Goal: Information Seeking & Learning: Learn about a topic

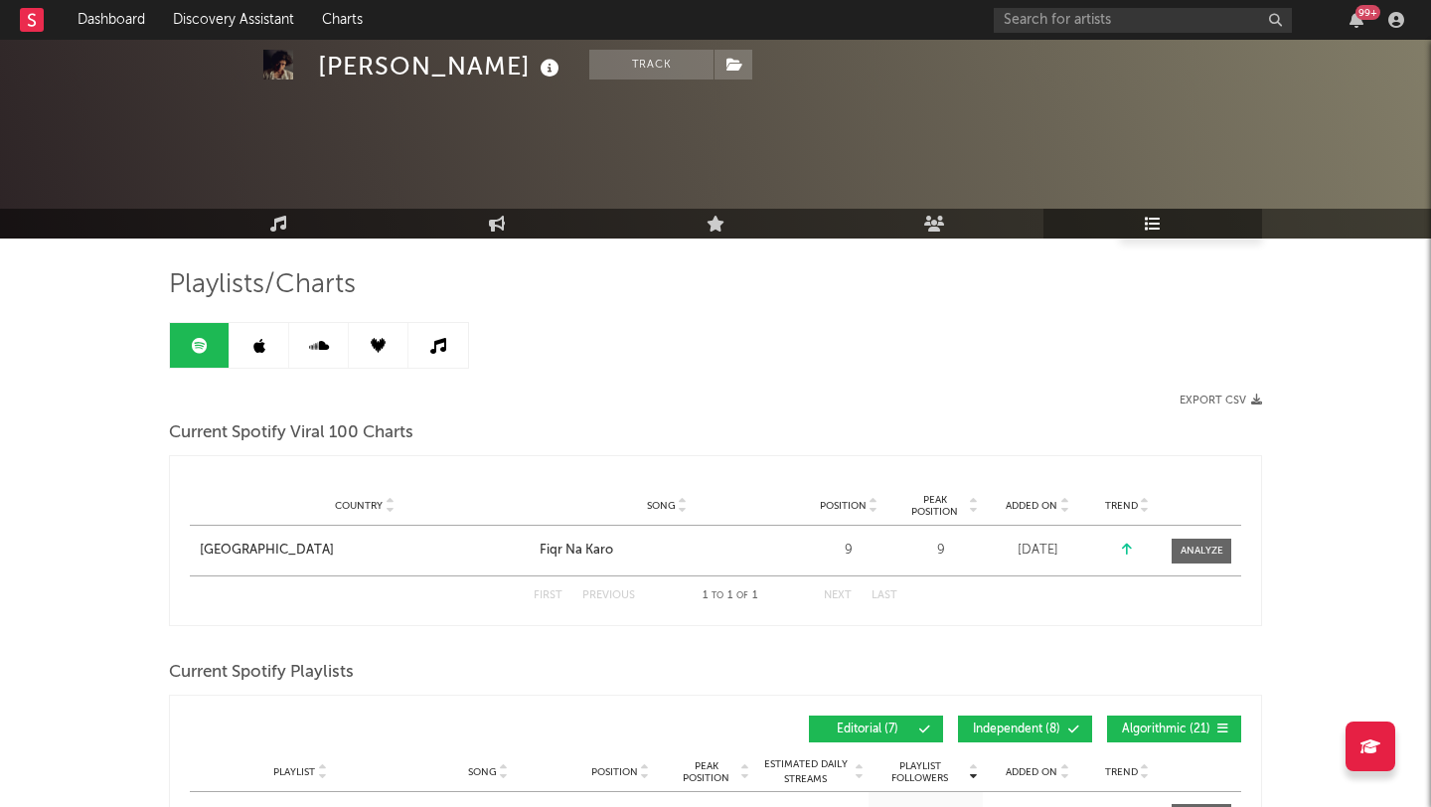
scroll to position [369, 0]
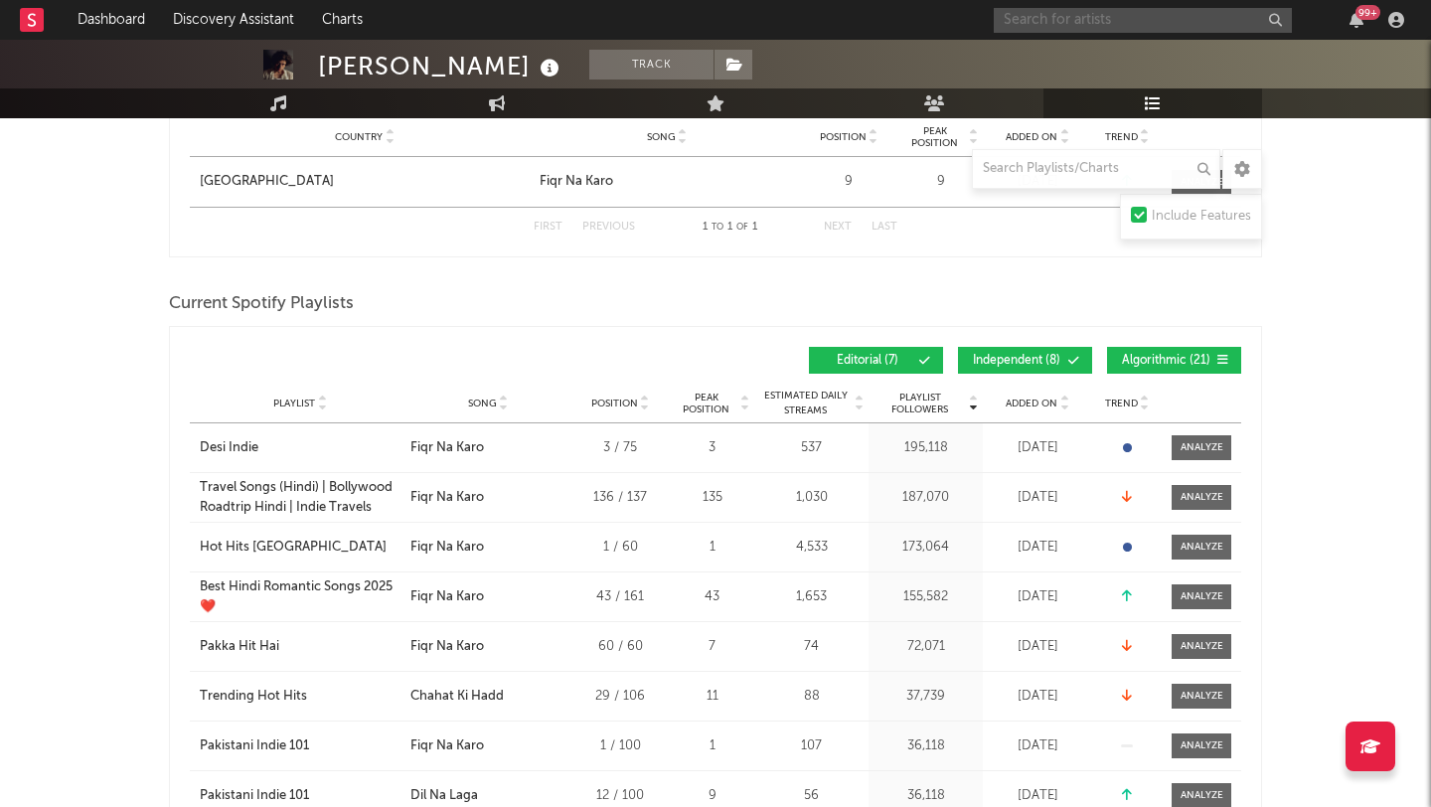
click at [1051, 22] on input "text" at bounding box center [1143, 20] width 298 height 25
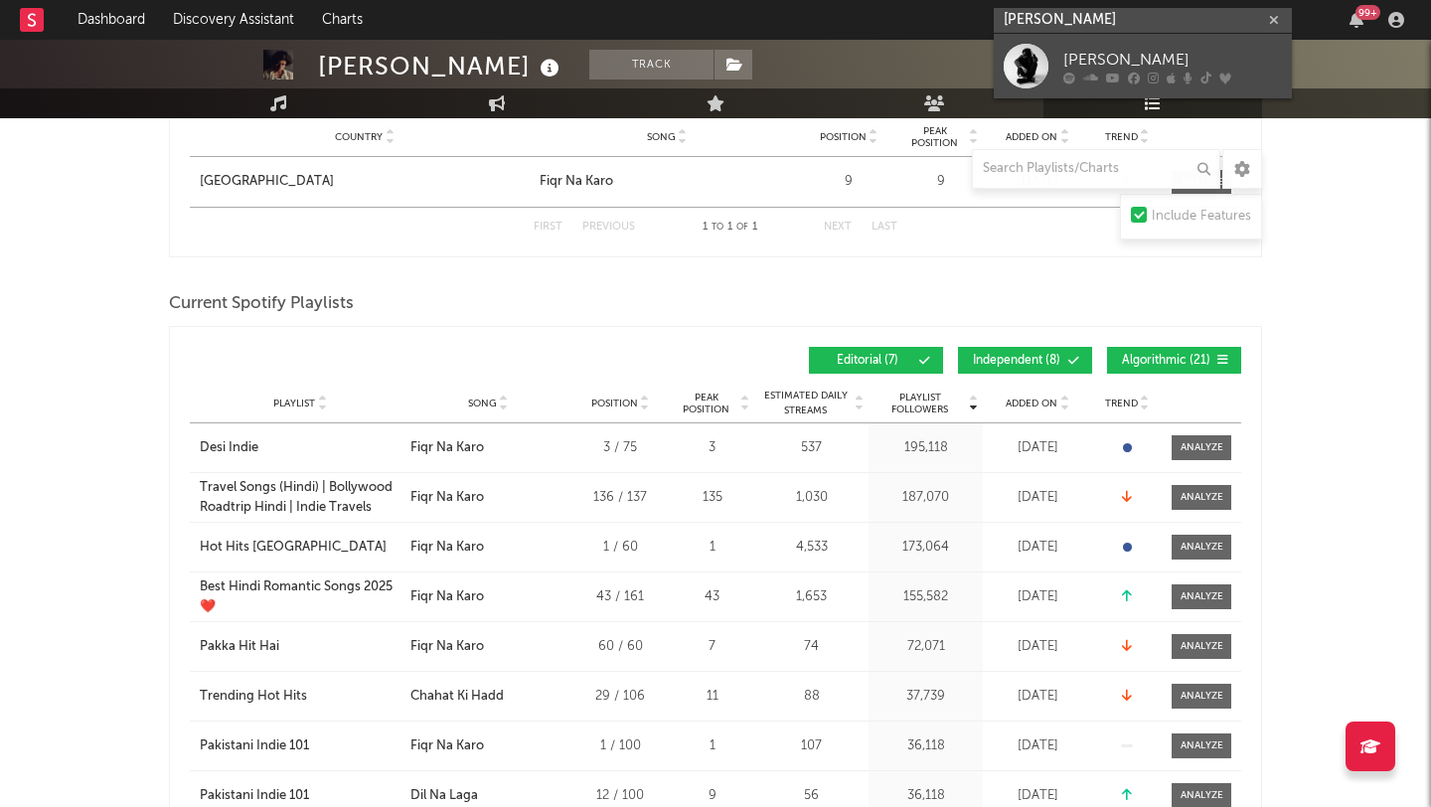
type input "[PERSON_NAME]"
click at [1102, 65] on div "[PERSON_NAME]" at bounding box center [1172, 60] width 219 height 24
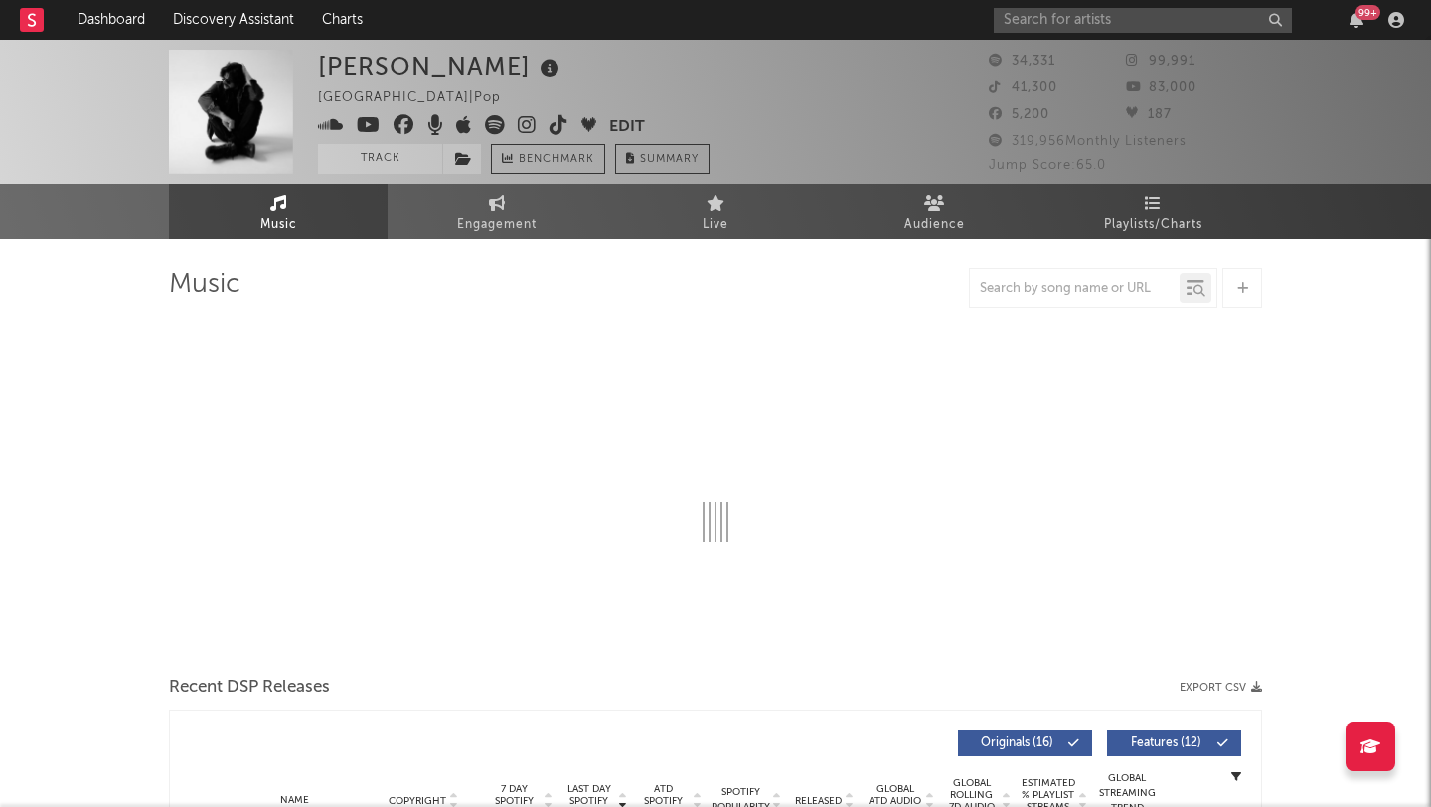
select select "6m"
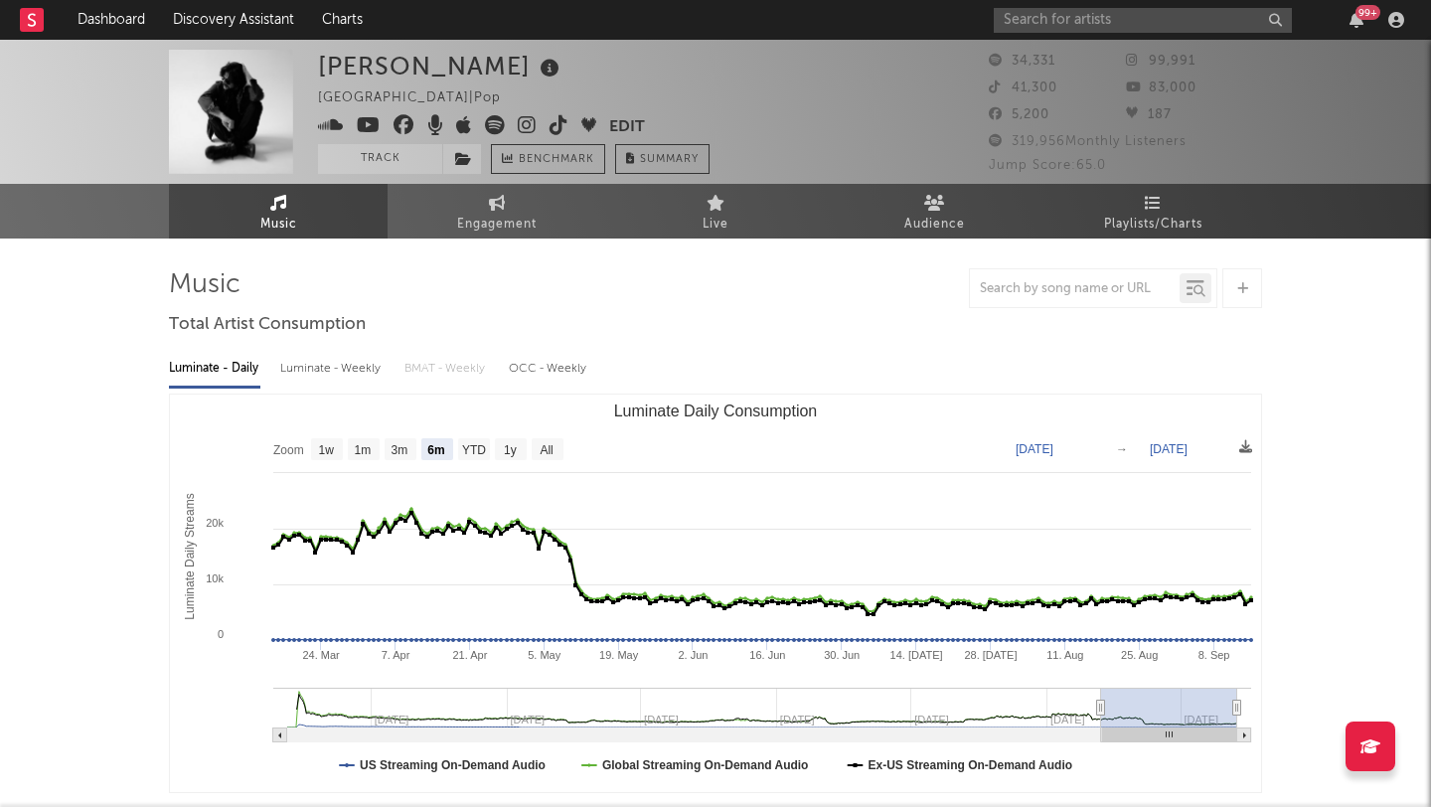
select select "6m"
click at [1166, 209] on link "Playlists/Charts" at bounding box center [1152, 211] width 219 height 55
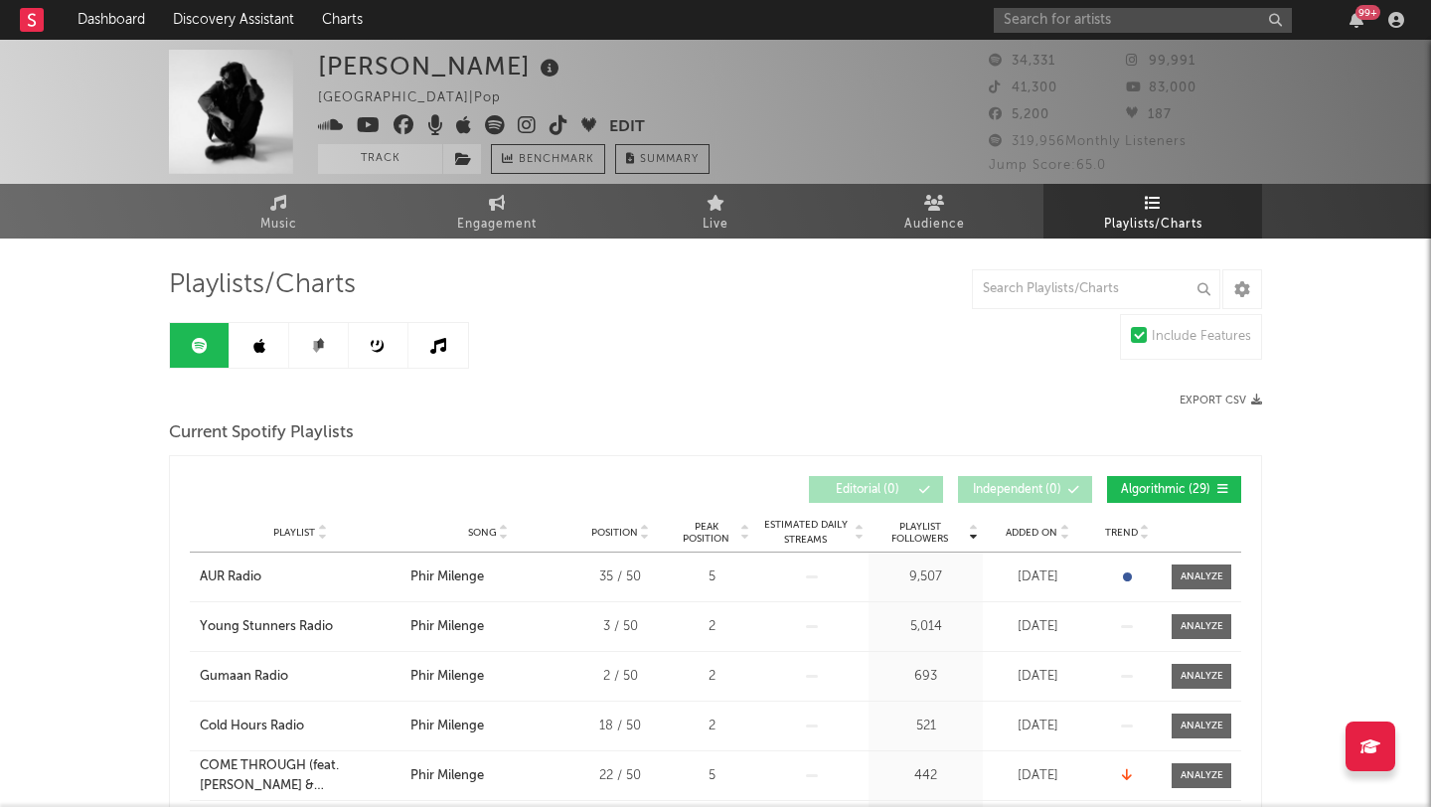
click at [298, 207] on link "Music" at bounding box center [278, 211] width 219 height 55
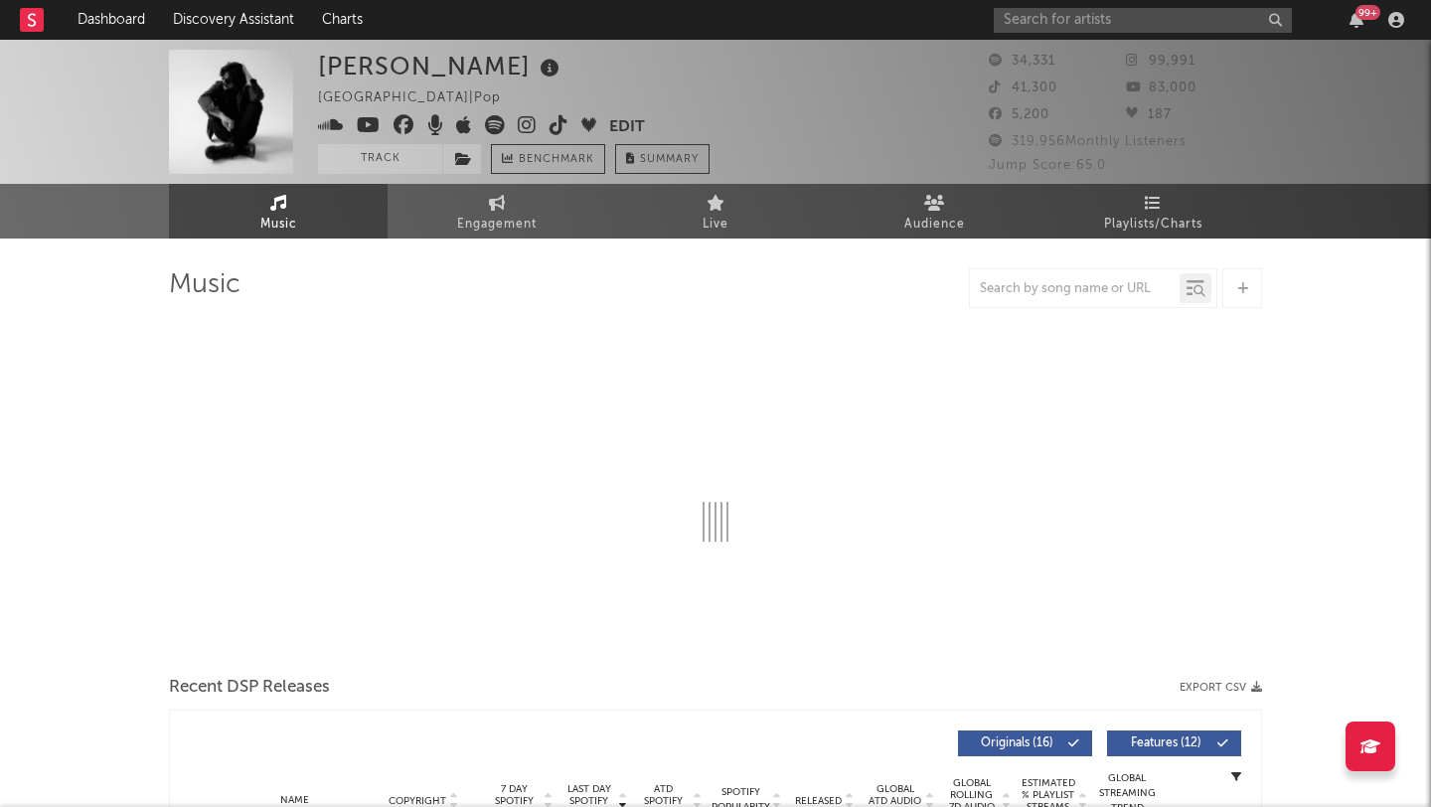
select select "6m"
